Goal: Task Accomplishment & Management: Use online tool/utility

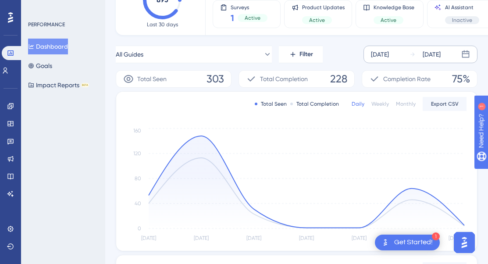
scroll to position [44, 0]
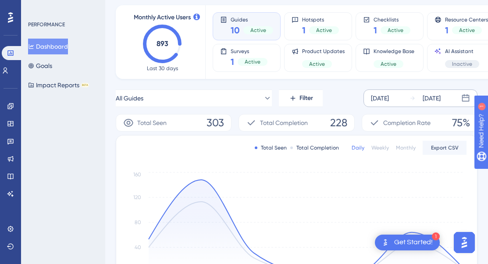
click at [389, 102] on div "[DATE]" at bounding box center [380, 98] width 18 height 11
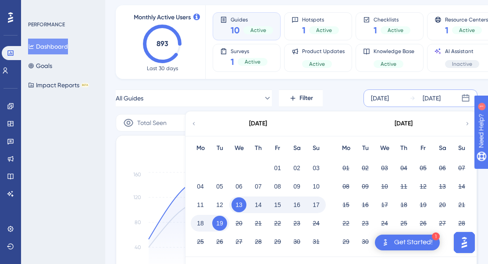
click at [355, 97] on div "All Guides Filter [DATE] [DATE] [DATE] Mo Tu We Th Fr Sa Su 01 02 03 04 05 06 0…" at bounding box center [297, 99] width 362 height 18
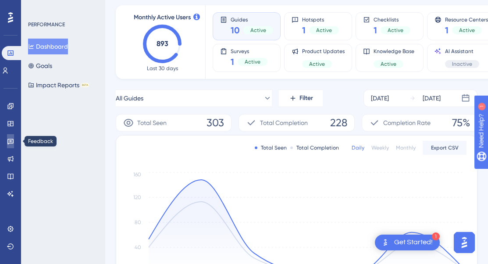
click at [12, 140] on icon at bounding box center [10, 141] width 7 height 7
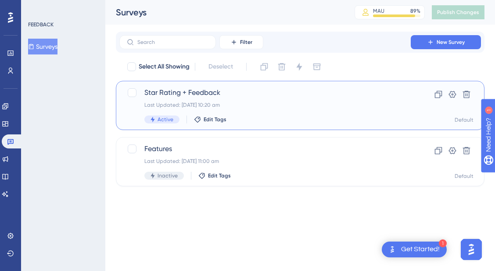
click at [239, 103] on div "Last Updated: [DATE] 10:20 am" at bounding box center [264, 104] width 241 height 7
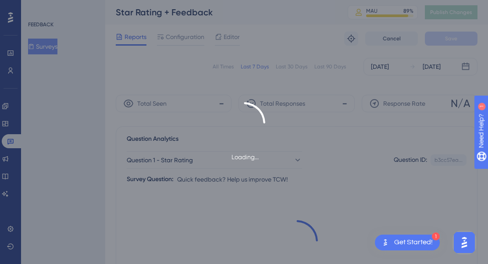
click at [414, 242] on div "Get Started!" at bounding box center [414, 243] width 39 height 10
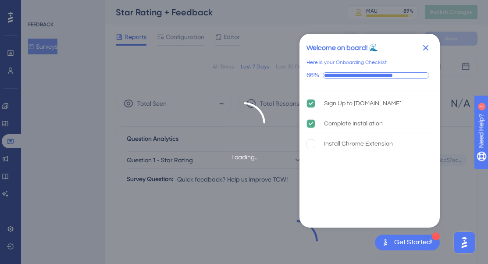
click at [429, 45] on icon "Close Checklist" at bounding box center [426, 48] width 11 height 11
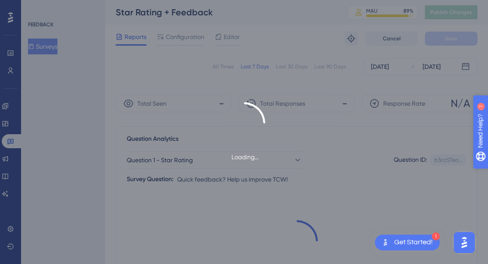
drag, startPoint x: 535, startPoint y: 180, endPoint x: 958, endPoint y: 276, distance: 434.2
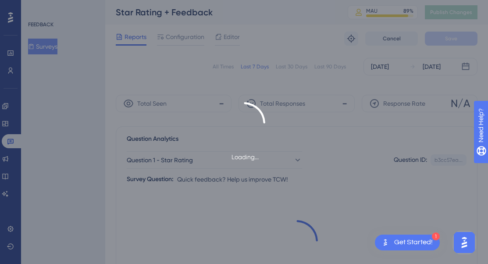
click at [424, 243] on div "Get Started!" at bounding box center [414, 243] width 39 height 10
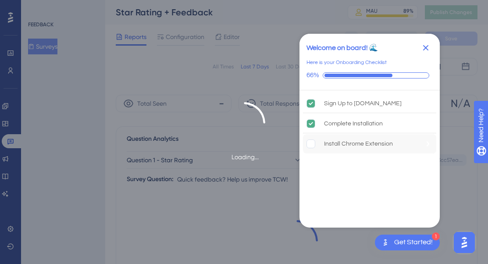
click at [362, 136] on div "Install Chrome Extension" at bounding box center [369, 143] width 133 height 19
